Goal: Check status: Check status

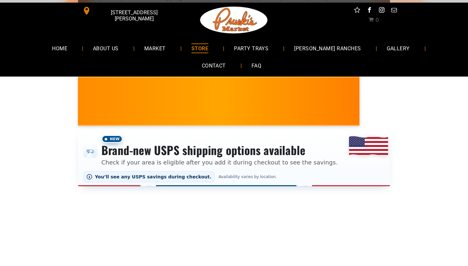
select select "*******"
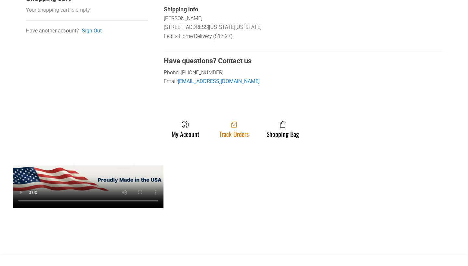
scroll to position [296, 0]
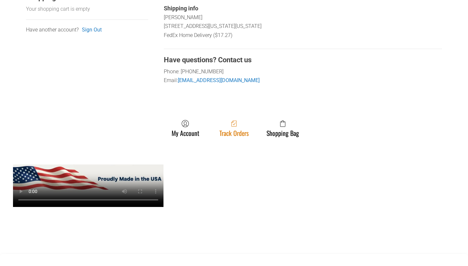
click at [241, 132] on link "Track Orders" at bounding box center [234, 128] width 36 height 17
